Goal: Task Accomplishment & Management: Manage account settings

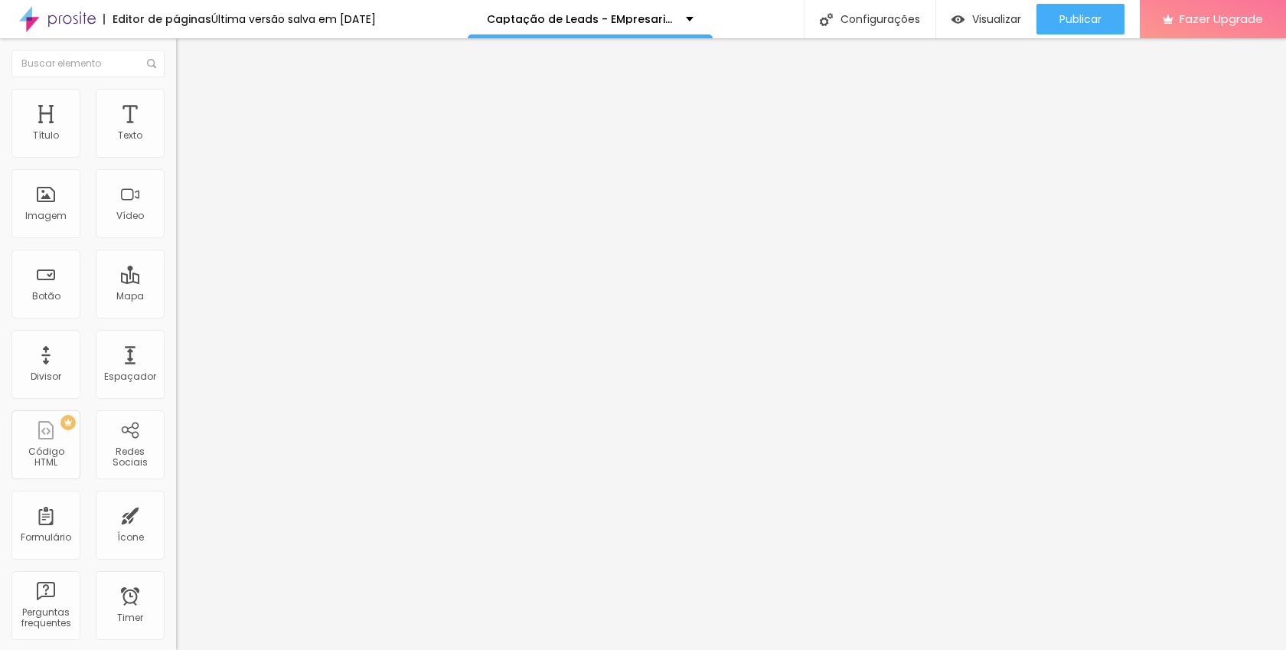
drag, startPoint x: 73, startPoint y: 318, endPoint x: 0, endPoint y: 311, distance: 73.9
click at [176, 311] on div "Texto ME CHAME NO WHATS Alinhamento [GEOGRAPHIC_DATA] Link URL https:// Abrir e…" at bounding box center [264, 230] width 176 height 223
paste input "[DOMAIN_NAME][URL]."
type input "[URL][DOMAIN_NAME]."
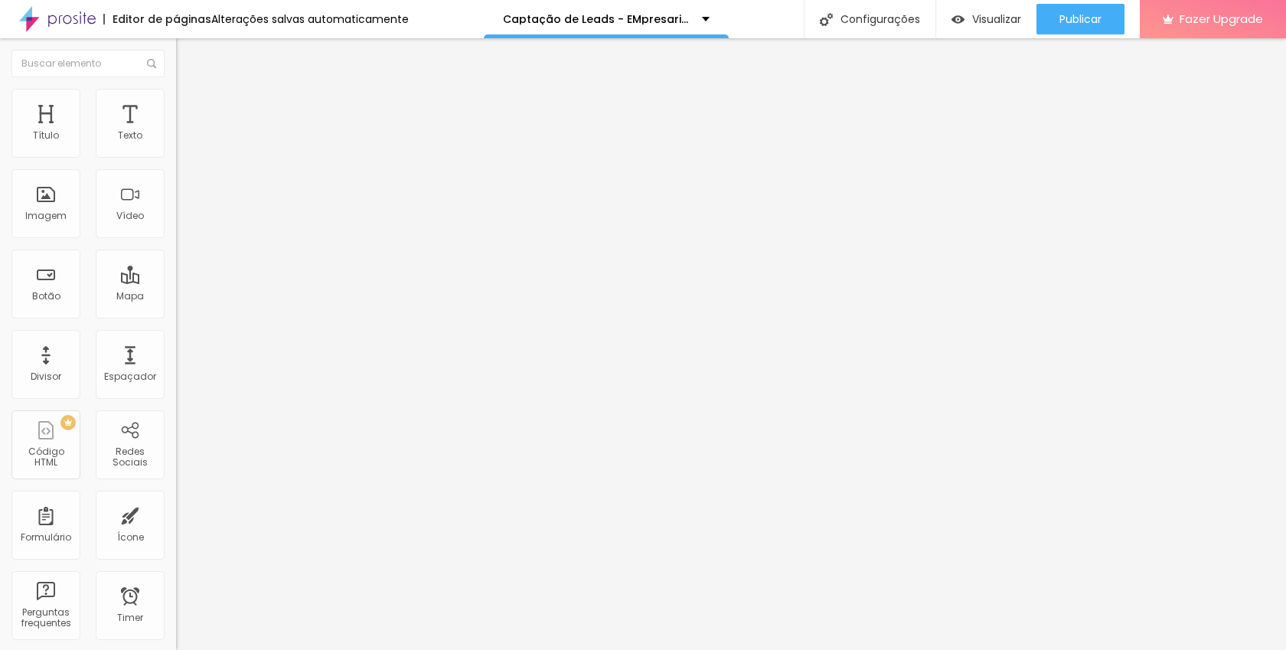
click at [176, 334] on div at bounding box center [264, 334] width 176 height 0
click at [176, 425] on div "Editar Botão Conteúdo Estilo Avançado Texto ME CHAME NO WHATS Alinhamento Taman…" at bounding box center [264, 343] width 176 height 611
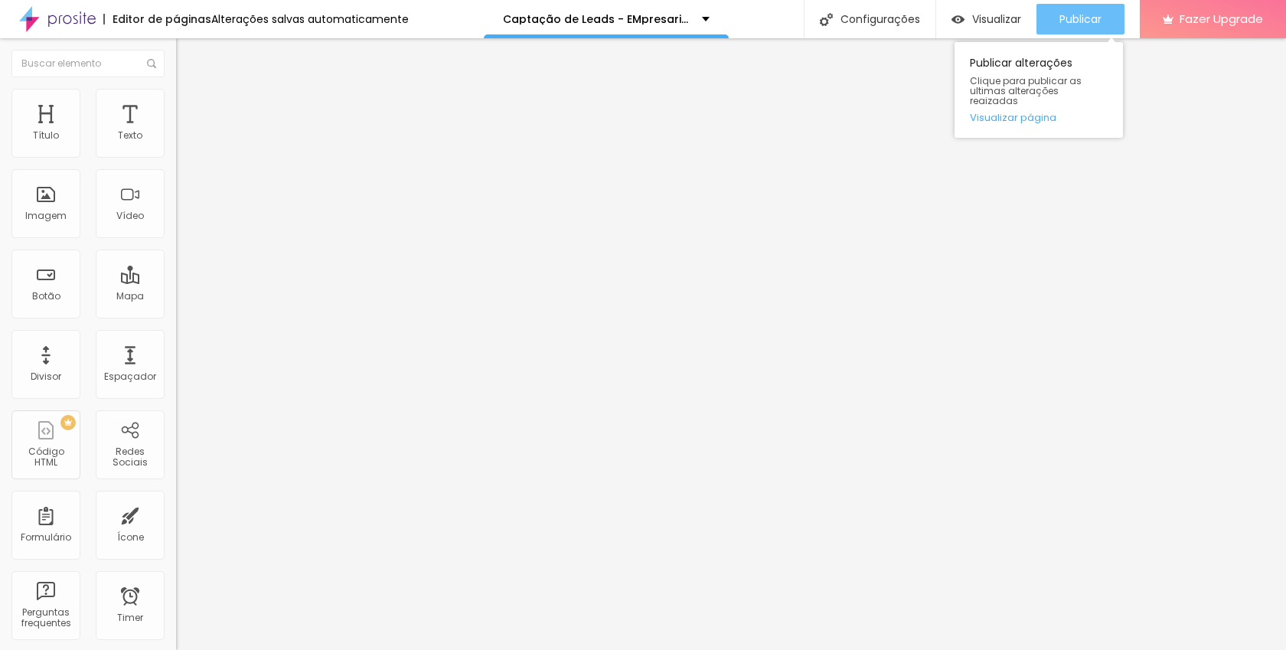
click at [1096, 15] on span "Publicar" at bounding box center [1080, 19] width 42 height 12
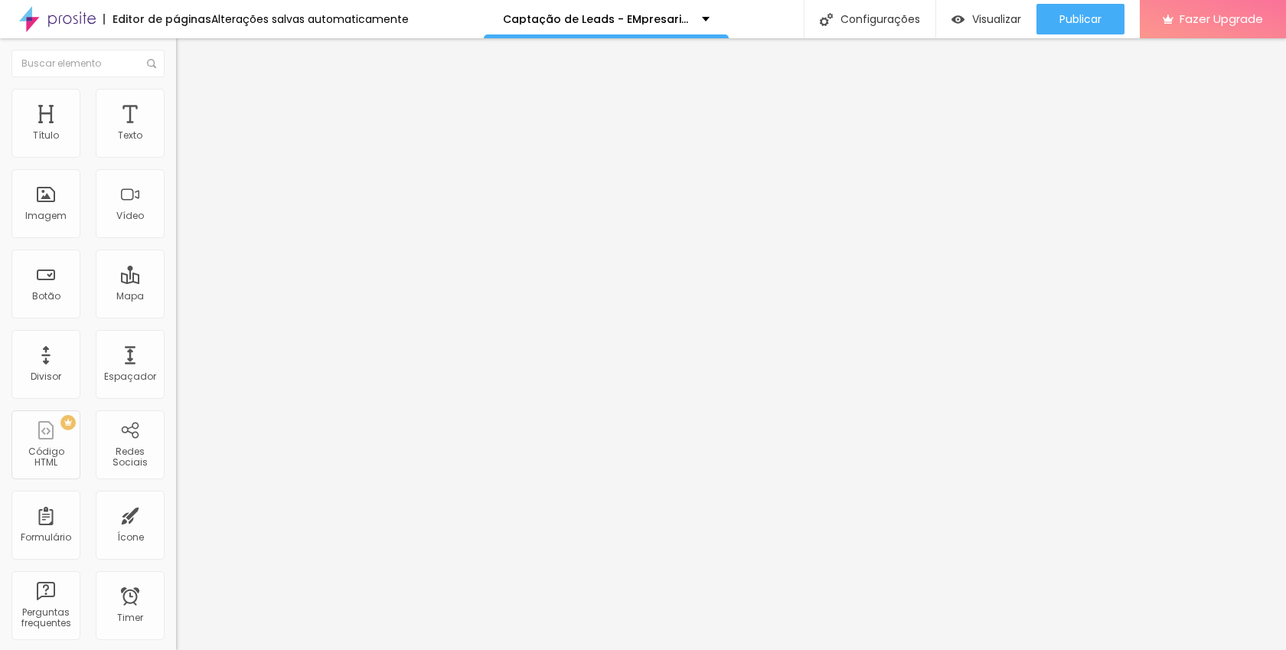
click at [187, 51] on img "button" at bounding box center [193, 56] width 12 height 12
click at [692, 15] on div "Captação de Leads - EMpresarial" at bounding box center [606, 19] width 207 height 11
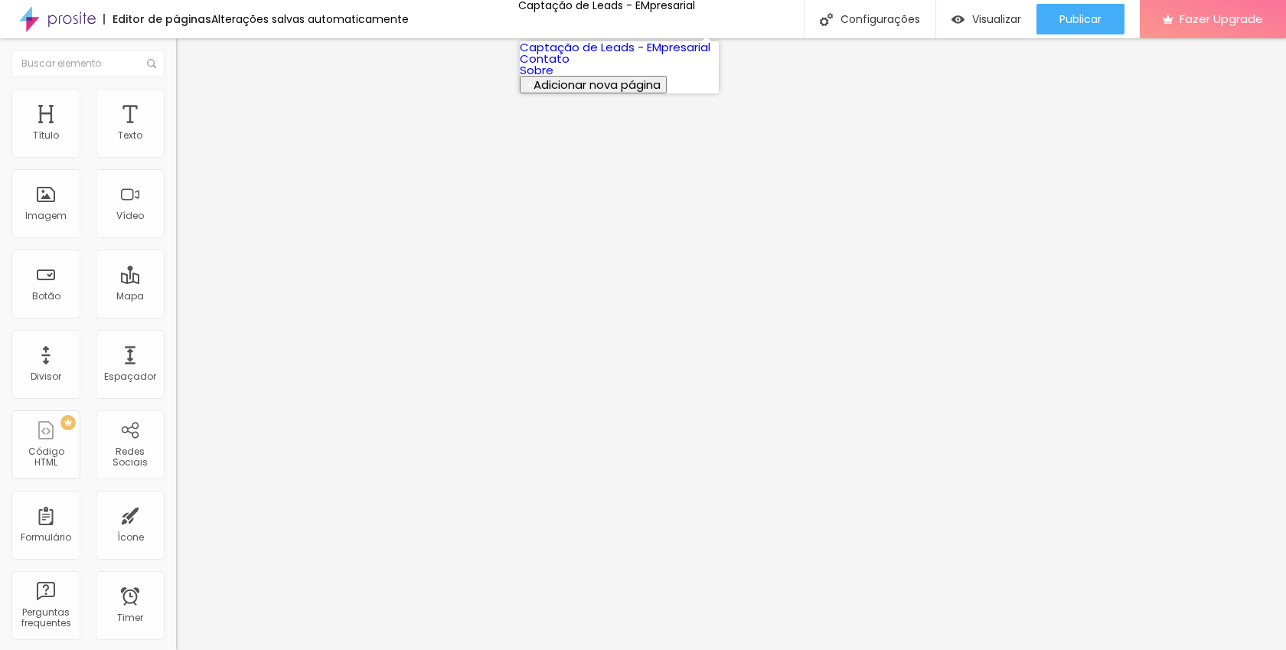
click at [581, 55] on link "Captação de Leads - EMpresarial" at bounding box center [615, 47] width 191 height 16
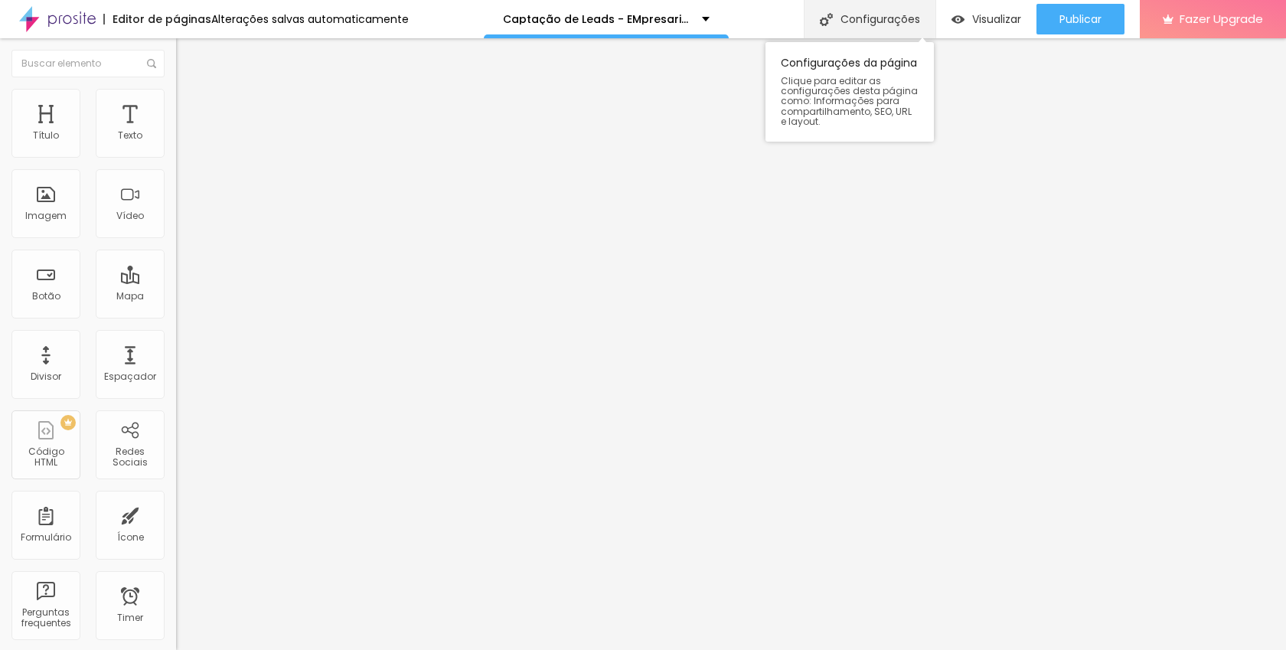
click at [887, 13] on div "Configurações" at bounding box center [869, 19] width 132 height 38
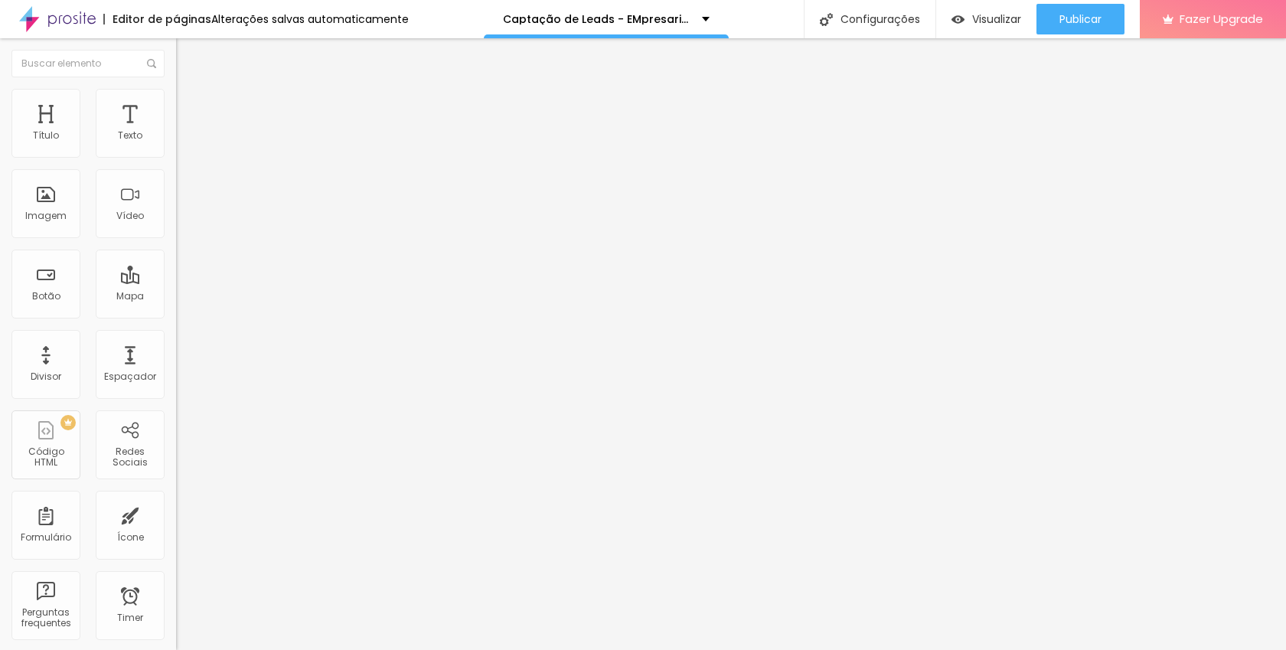
drag, startPoint x: 504, startPoint y: 156, endPoint x: 575, endPoint y: 154, distance: 72.0
type input "Ldcorp"
drag, startPoint x: 695, startPoint y: 229, endPoint x: 508, endPoint y: 237, distance: 186.9
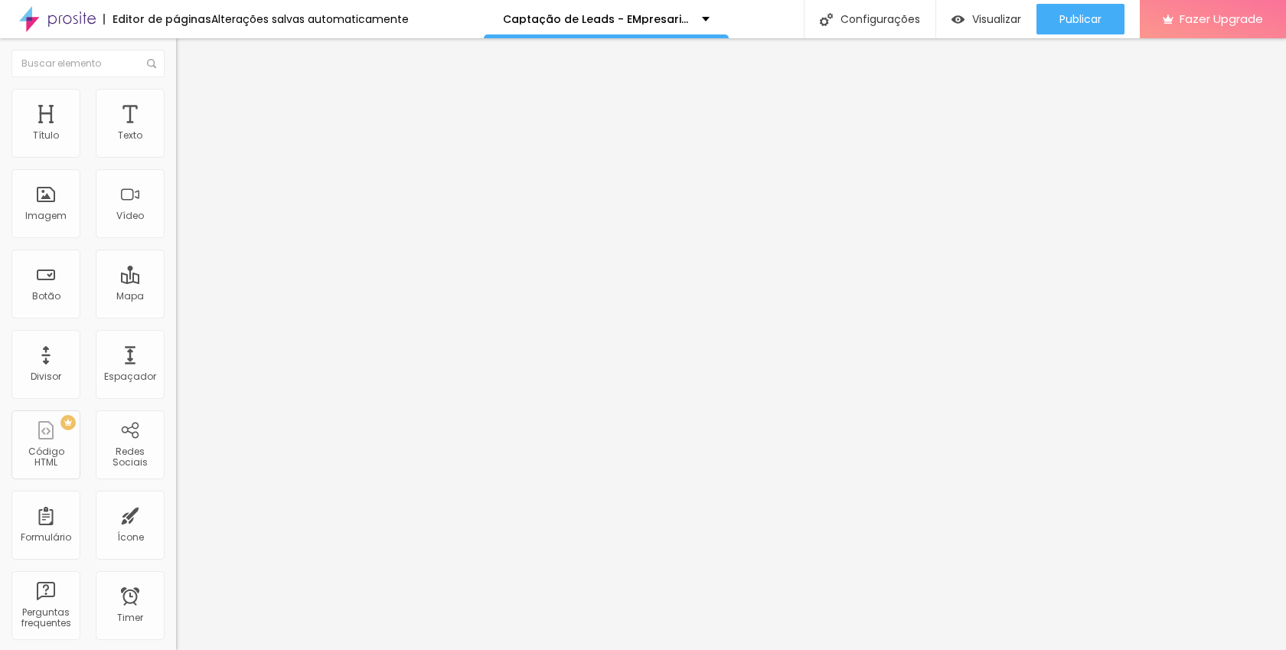
type input "/ldcorp"
